Goal: Information Seeking & Learning: Learn about a topic

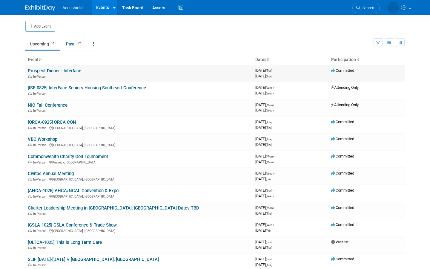
click at [71, 73] on link "Prospect Dinner - Interface" at bounding box center [54, 70] width 53 height 5
click at [91, 89] on link "[ISE-0825] InterFace Seniors Housing Southeast Conference" at bounding box center [87, 87] width 118 height 5
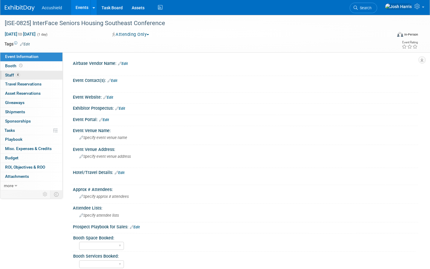
click at [35, 75] on link "4 Staff 4" at bounding box center [31, 75] width 62 height 9
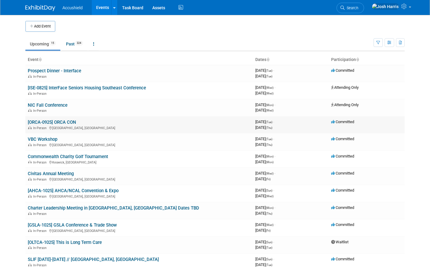
click at [71, 121] on link "[ORCA-0925] ORCA CON" at bounding box center [52, 122] width 48 height 5
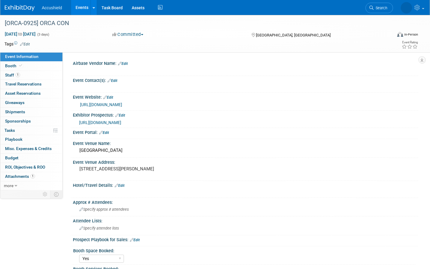
select select "Yes"
click at [121, 121] on span "[URL][DOMAIN_NAME]" at bounding box center [100, 122] width 42 height 5
click at [122, 105] on link "[URL][DOMAIN_NAME]" at bounding box center [101, 104] width 42 height 5
